Goal: Information Seeking & Learning: Learn about a topic

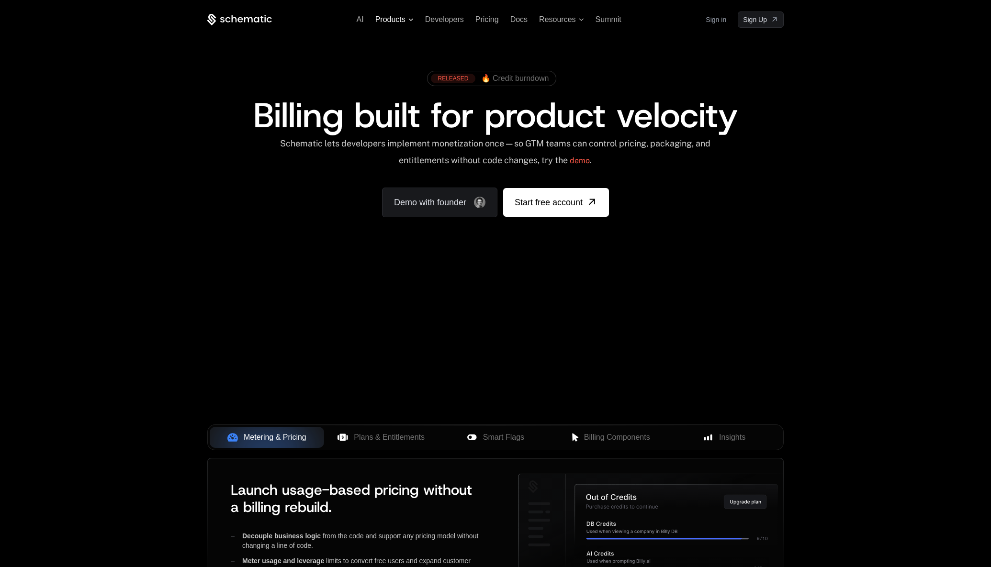
click at [385, 20] on span "Products" at bounding box center [390, 19] width 30 height 9
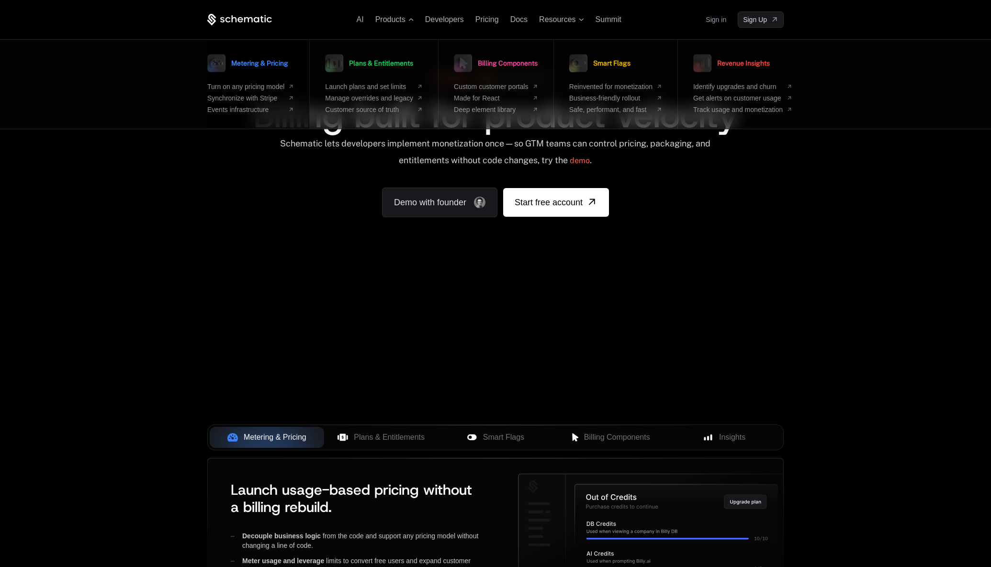
click at [244, 93] on ul "Turn on any pricing model Synchronize with Stripe Events infrastructure" at bounding box center [250, 98] width 87 height 31
click at [242, 67] on span "Metering & Pricing" at bounding box center [259, 63] width 57 height 7
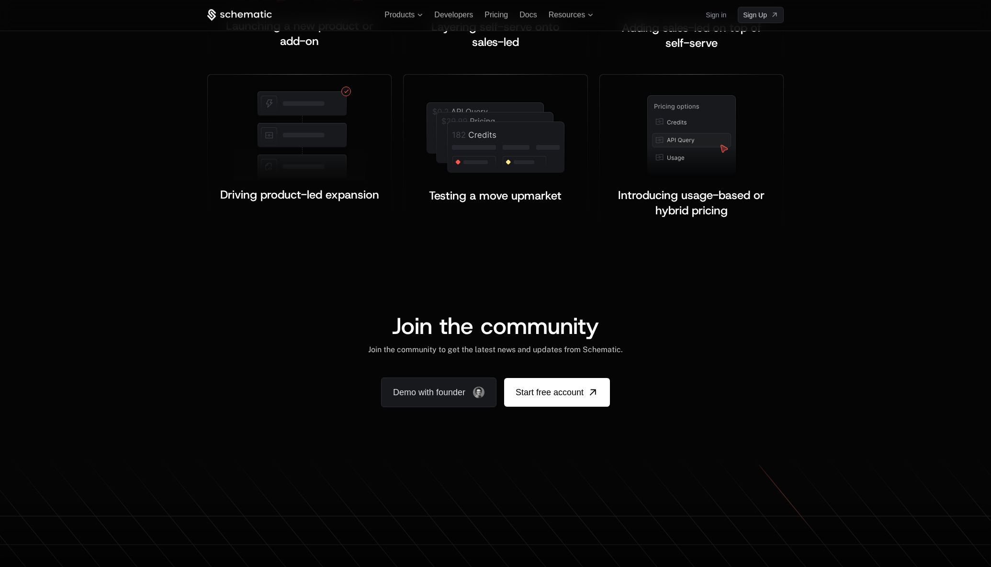
scroll to position [1510, 0]
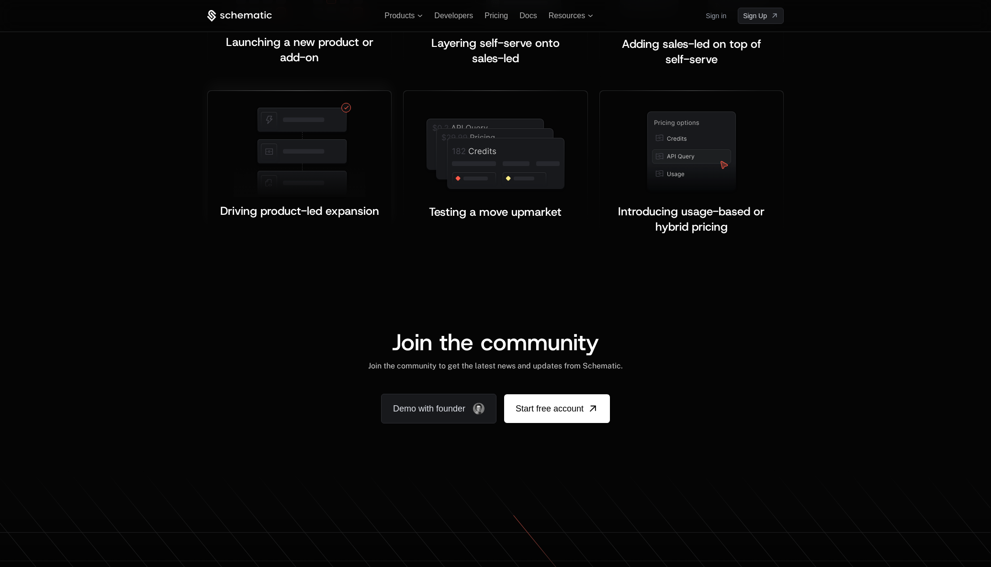
click at [290, 121] on img at bounding box center [300, 150] width 132 height 96
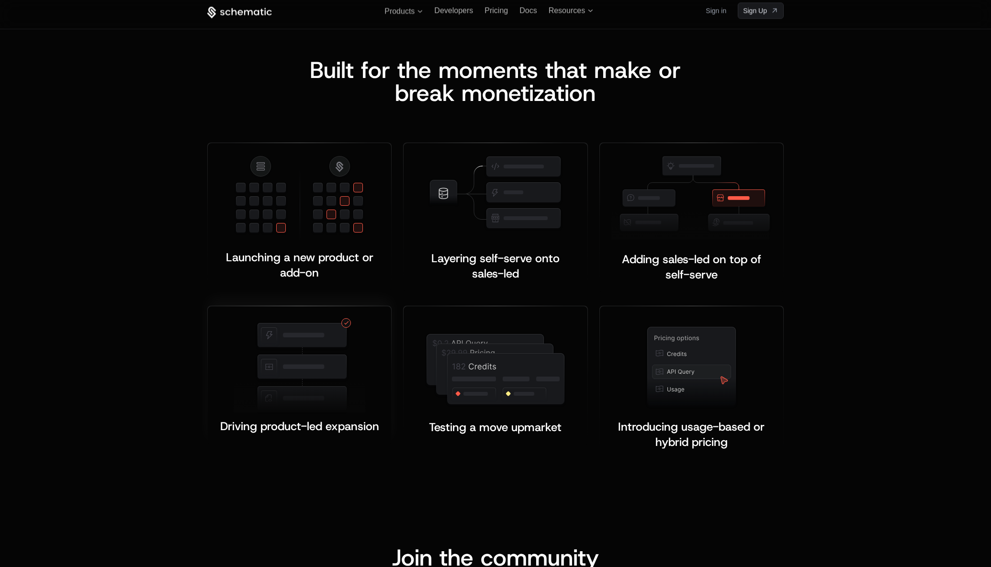
scroll to position [0, 0]
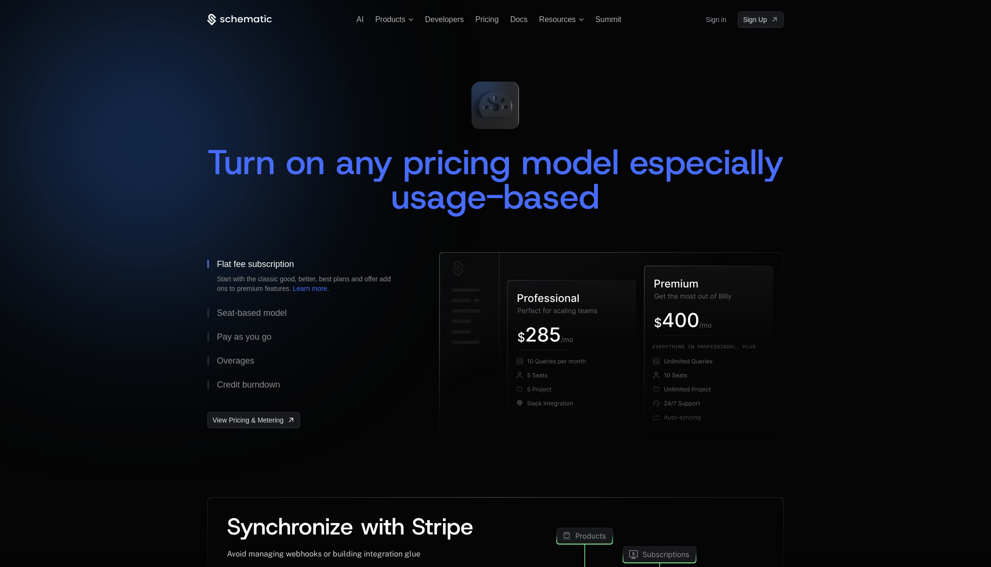
click at [403, 24] on div "AI Products Developers Pricing Docs Resources Summit Sign in Sign Up" at bounding box center [495, 19] width 576 height 16
click at [389, 18] on span "Products" at bounding box center [390, 19] width 30 height 9
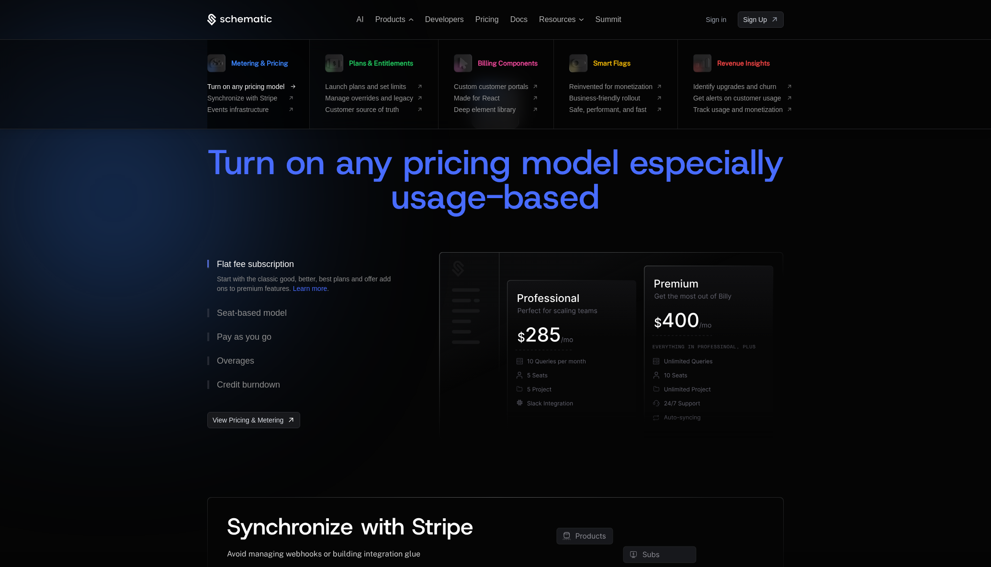
click at [257, 90] on span "Turn on any pricing model" at bounding box center [245, 87] width 77 height 8
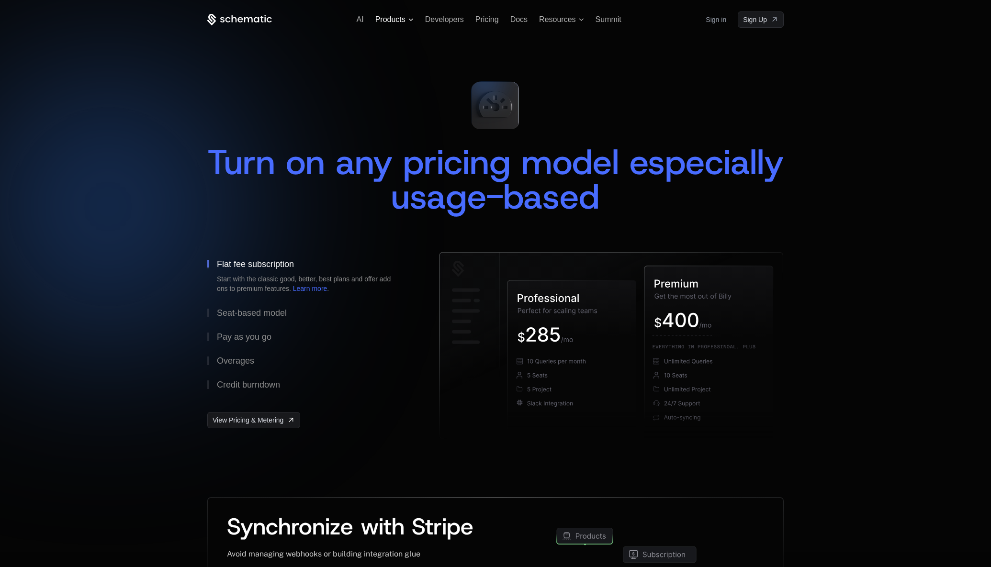
click at [393, 20] on span "Products" at bounding box center [390, 19] width 30 height 9
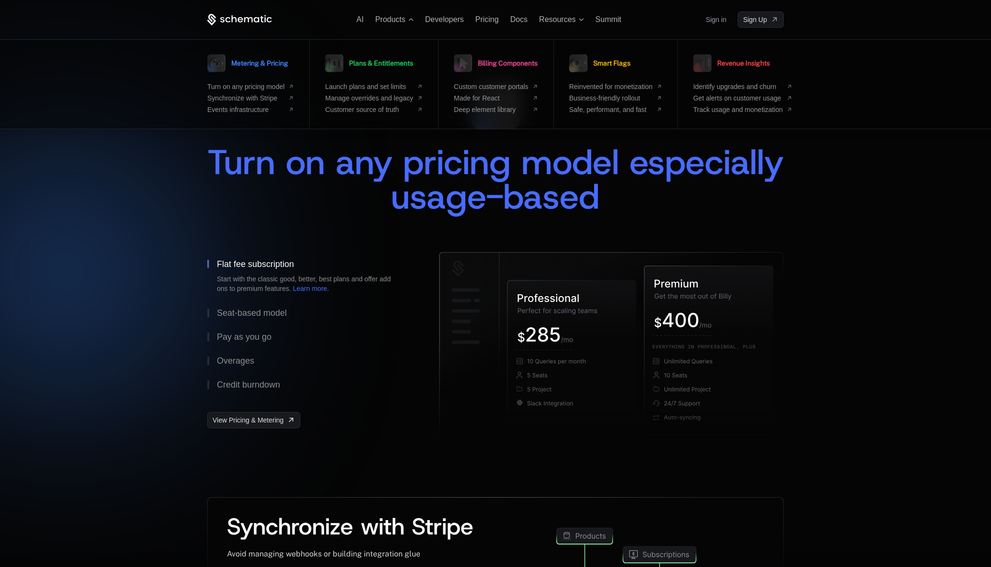
click at [191, 206] on div at bounding box center [495, 283] width 991 height 567
